Goal: Information Seeking & Learning: Learn about a topic

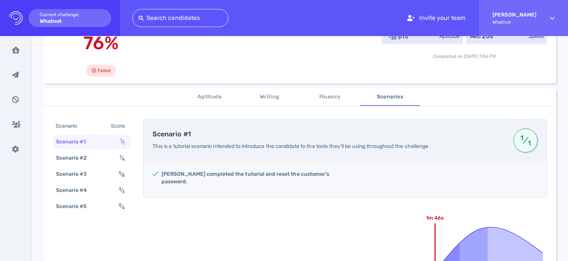
scroll to position [90, 0]
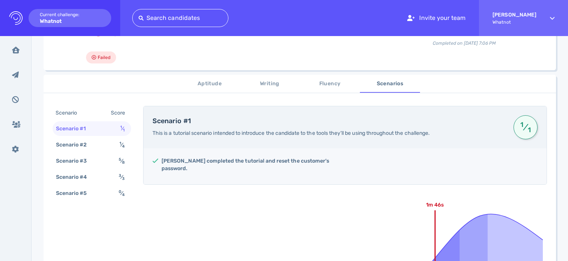
click at [212, 84] on span "Aptitude" at bounding box center [209, 83] width 51 height 9
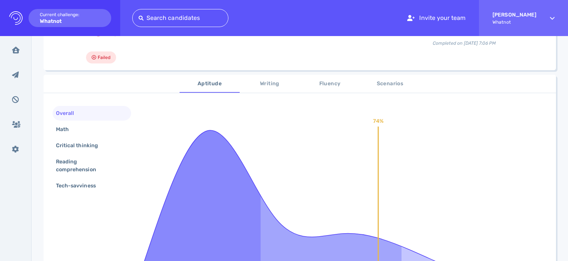
click at [269, 83] on span "Writing" at bounding box center [269, 83] width 51 height 9
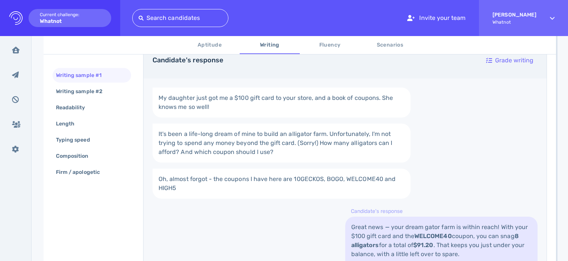
scroll to position [252, 0]
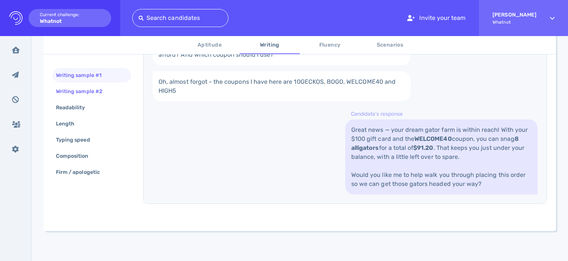
click at [97, 93] on div "Writing sample #2" at bounding box center [82, 91] width 57 height 11
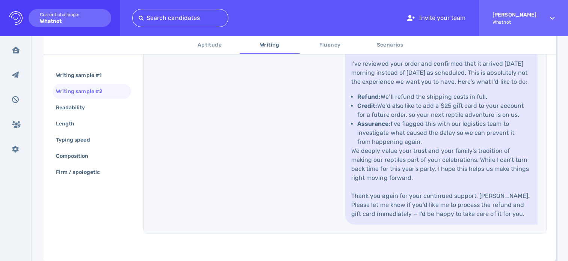
scroll to position [399, 0]
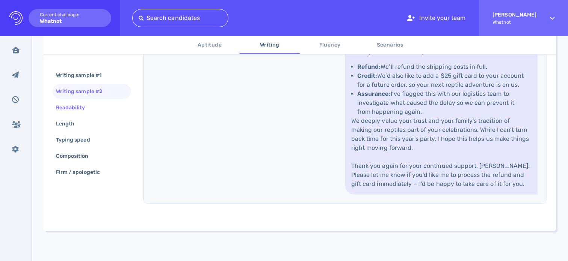
click at [79, 105] on div "Readability" at bounding box center [74, 107] width 40 height 11
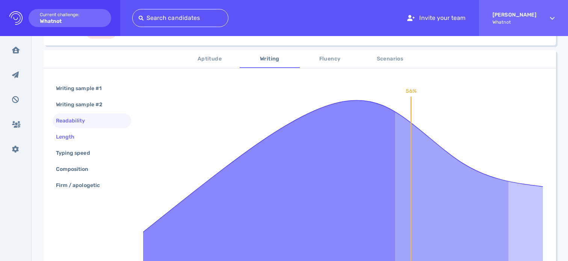
scroll to position [116, 0]
click at [82, 134] on div "Length" at bounding box center [68, 136] width 29 height 11
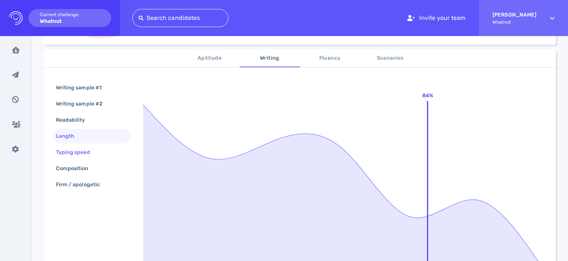
click at [85, 149] on div "Typing speed" at bounding box center [76, 152] width 45 height 11
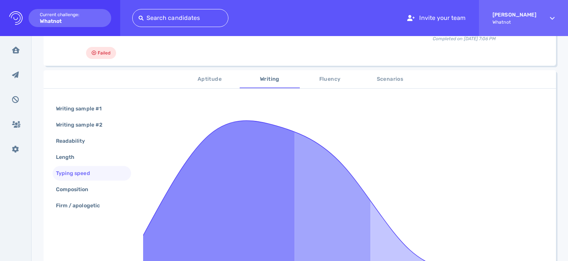
scroll to position [117, 0]
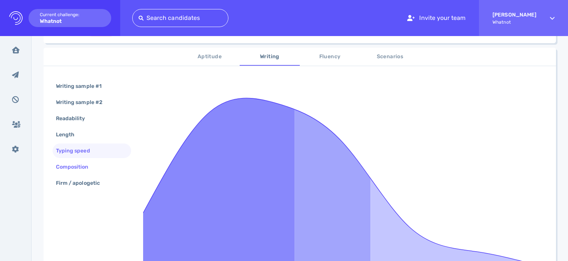
click at [86, 165] on div "Composition" at bounding box center [75, 167] width 43 height 11
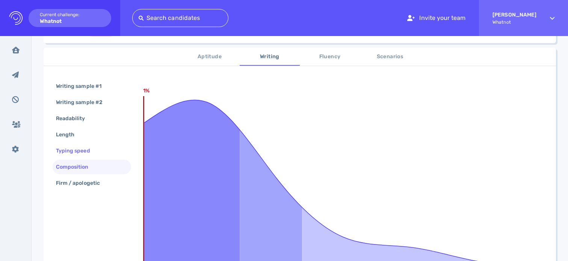
click at [91, 156] on div "Typing speed" at bounding box center [76, 150] width 45 height 11
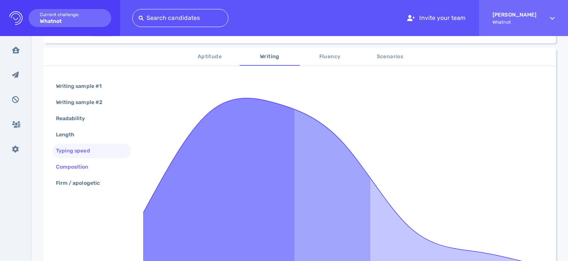
click at [92, 167] on div "Composition" at bounding box center [75, 167] width 43 height 11
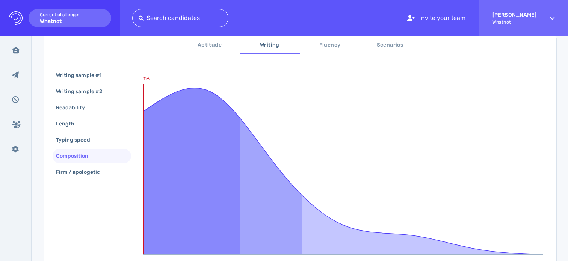
scroll to position [70, 0]
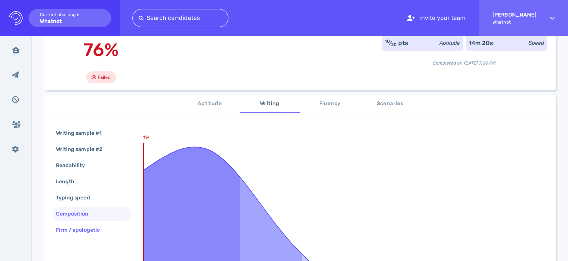
click at [98, 231] on div "Firm / apologetic" at bounding box center [81, 230] width 54 height 11
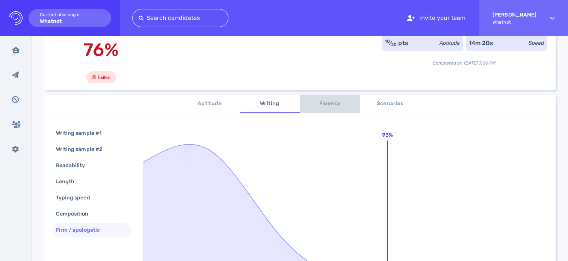
click at [328, 104] on span "Fluency" at bounding box center [329, 103] width 51 height 9
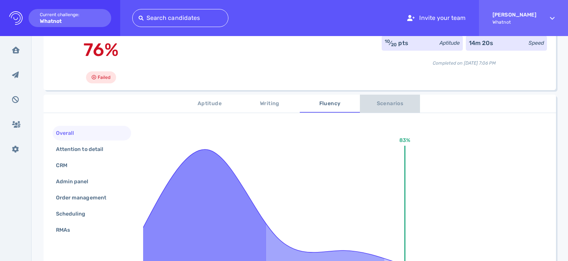
click at [382, 110] on button "Scenarios" at bounding box center [390, 104] width 60 height 18
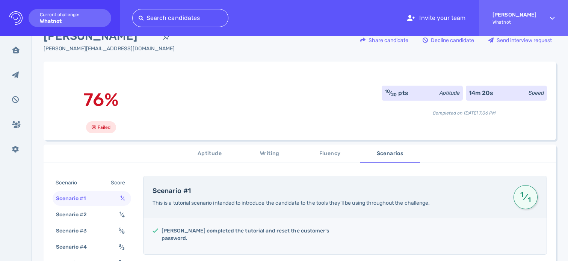
scroll to position [17, 0]
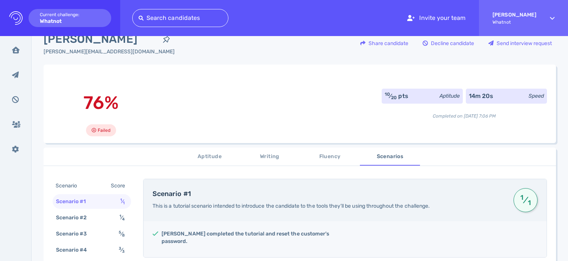
click at [212, 161] on span "Aptitude" at bounding box center [209, 156] width 51 height 9
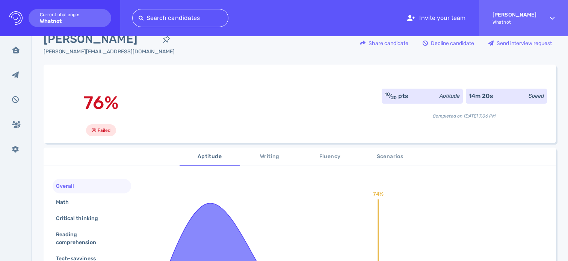
click at [256, 158] on span "Writing" at bounding box center [269, 156] width 51 height 9
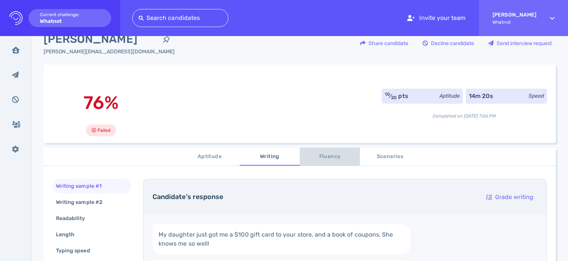
click at [324, 154] on span "Fluency" at bounding box center [329, 156] width 51 height 9
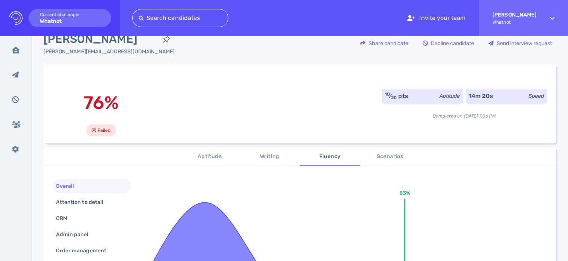
click at [208, 160] on span "Aptitude" at bounding box center [209, 156] width 51 height 9
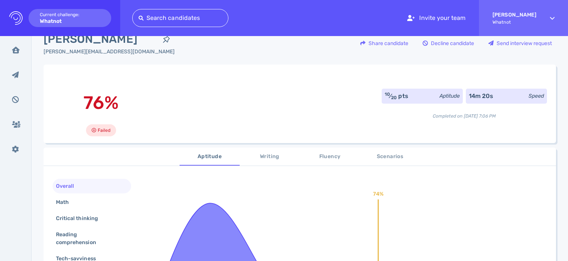
click at [331, 161] on span "Fluency" at bounding box center [329, 156] width 51 height 9
